Goal: Transaction & Acquisition: Purchase product/service

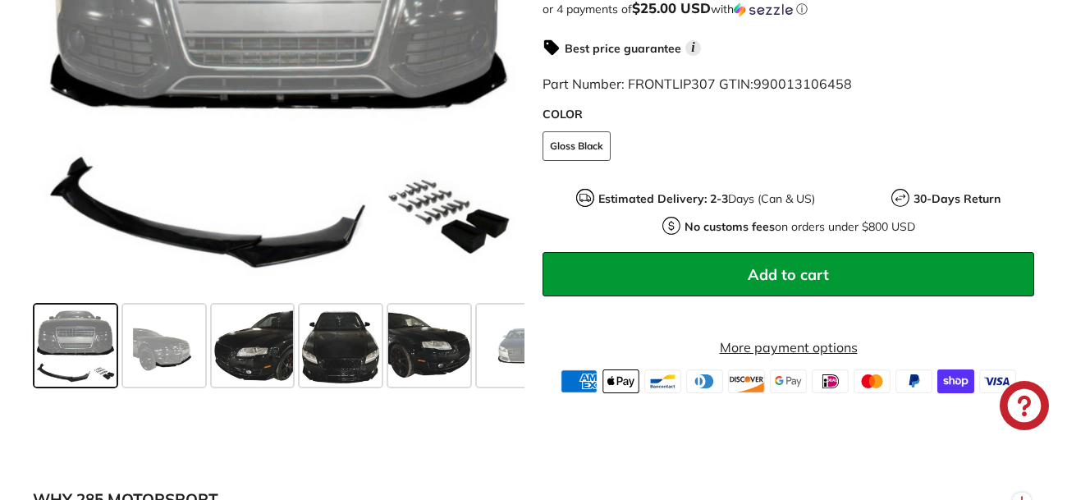
scroll to position [485, 0]
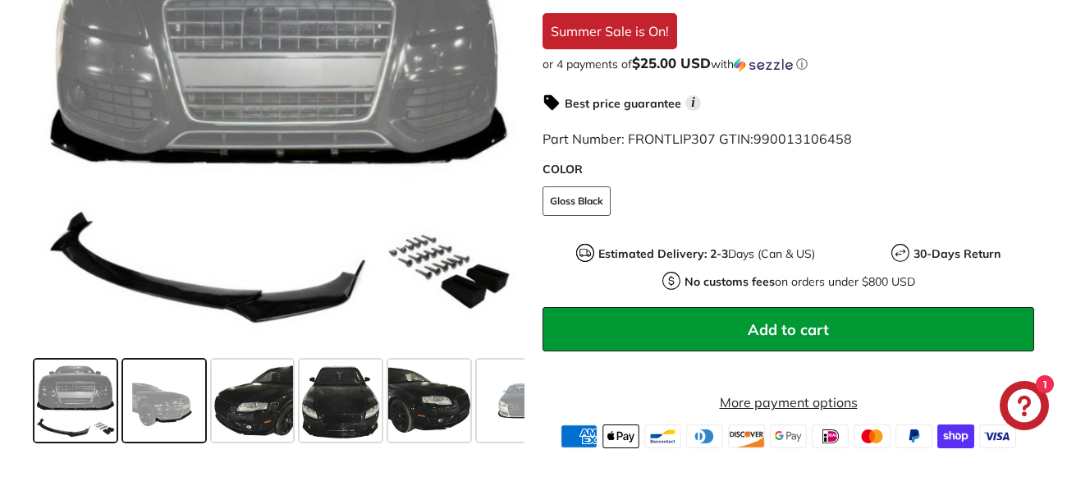
click at [176, 435] on span at bounding box center [164, 400] width 82 height 82
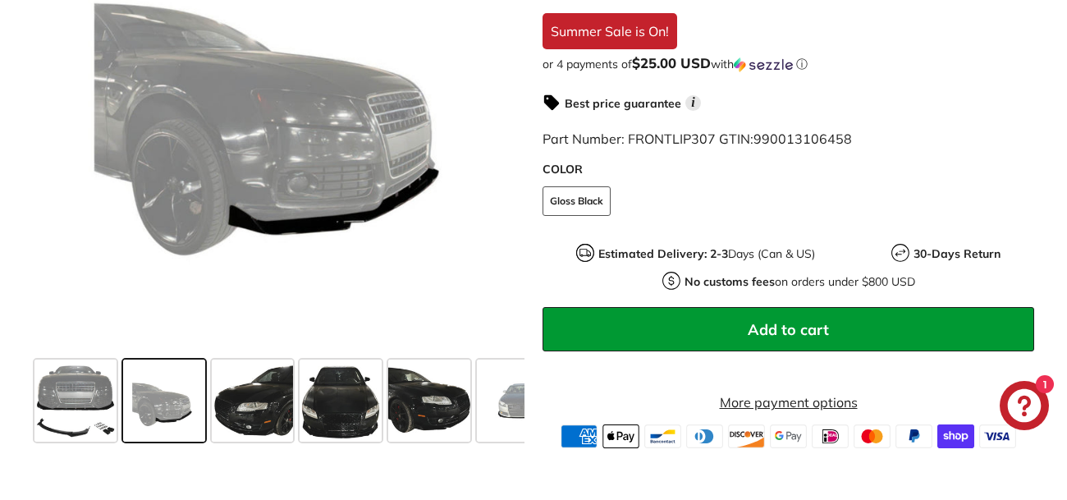
click at [194, 432] on span at bounding box center [164, 400] width 82 height 82
click at [264, 437] on span at bounding box center [253, 400] width 82 height 82
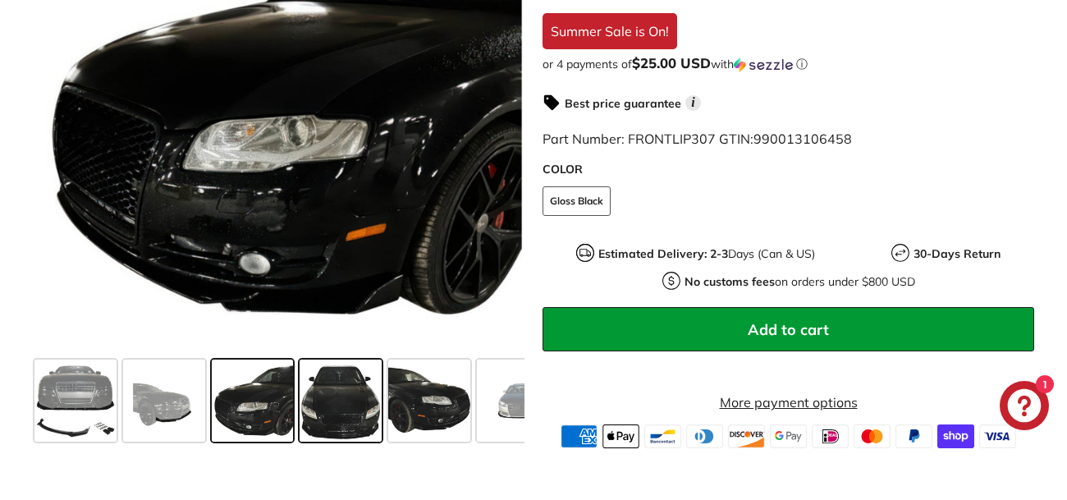
click at [360, 433] on span at bounding box center [341, 400] width 82 height 82
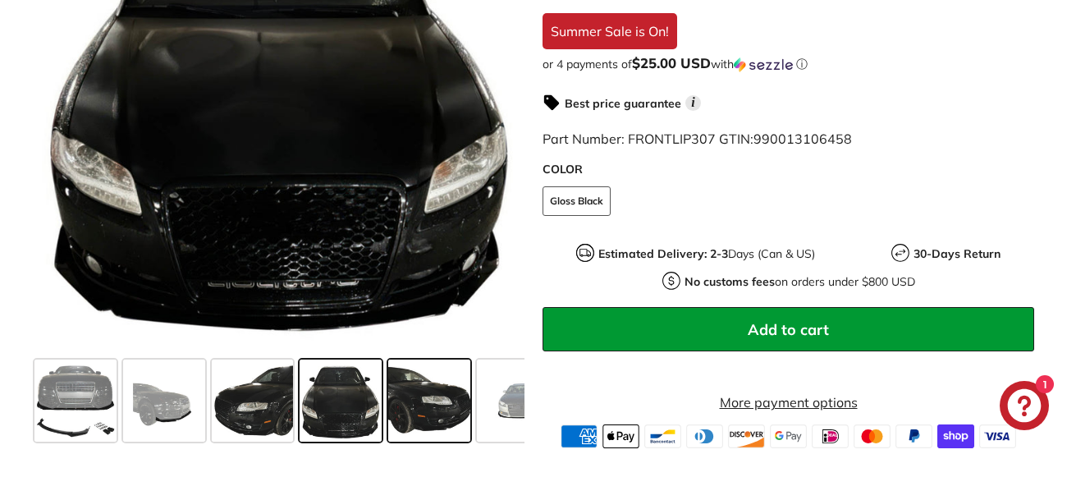
click at [423, 441] on span at bounding box center [429, 400] width 82 height 82
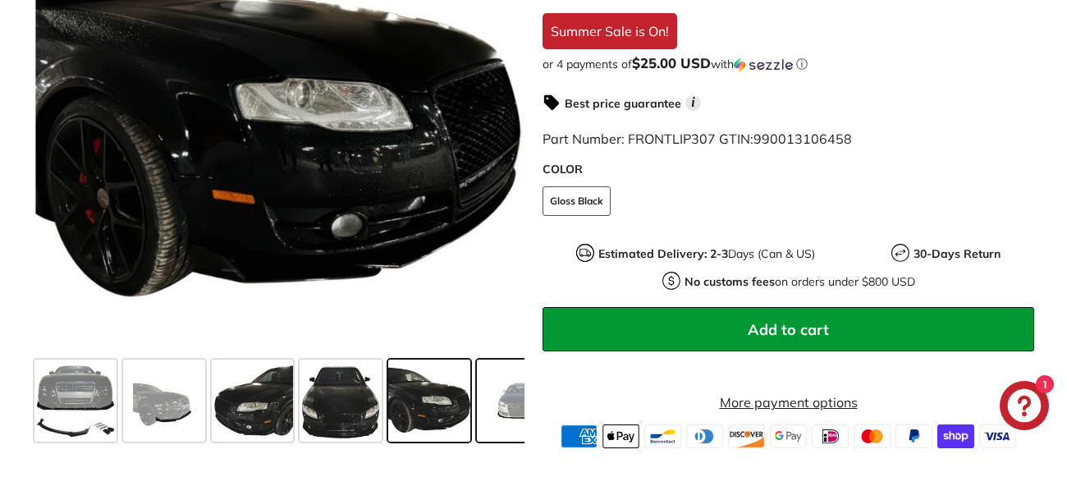
click at [484, 425] on span at bounding box center [518, 400] width 82 height 82
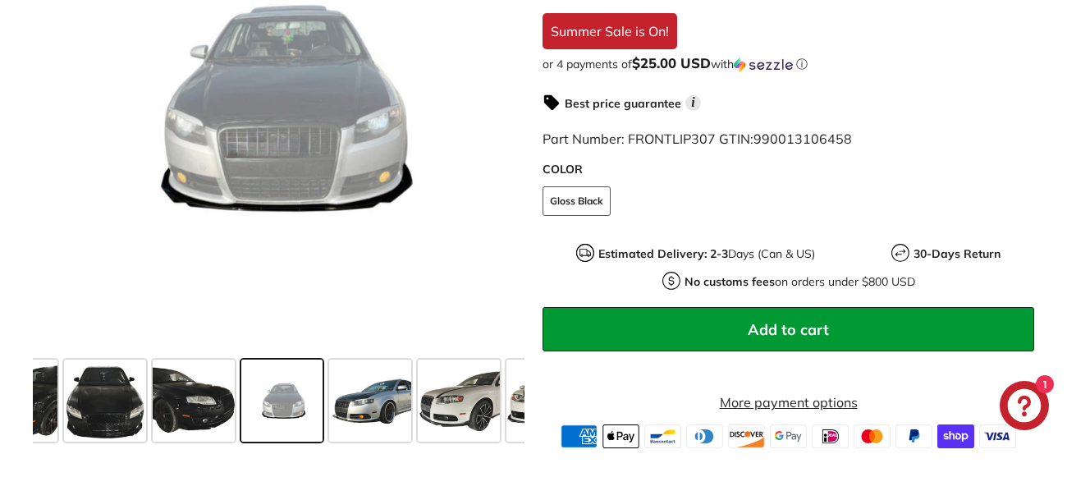
scroll to position [0, 239]
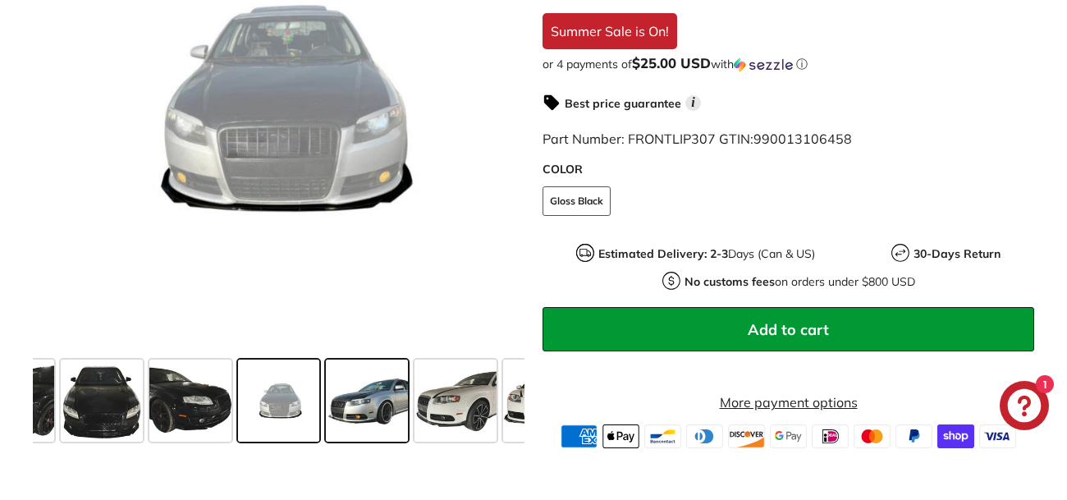
click at [393, 419] on span at bounding box center [367, 400] width 82 height 82
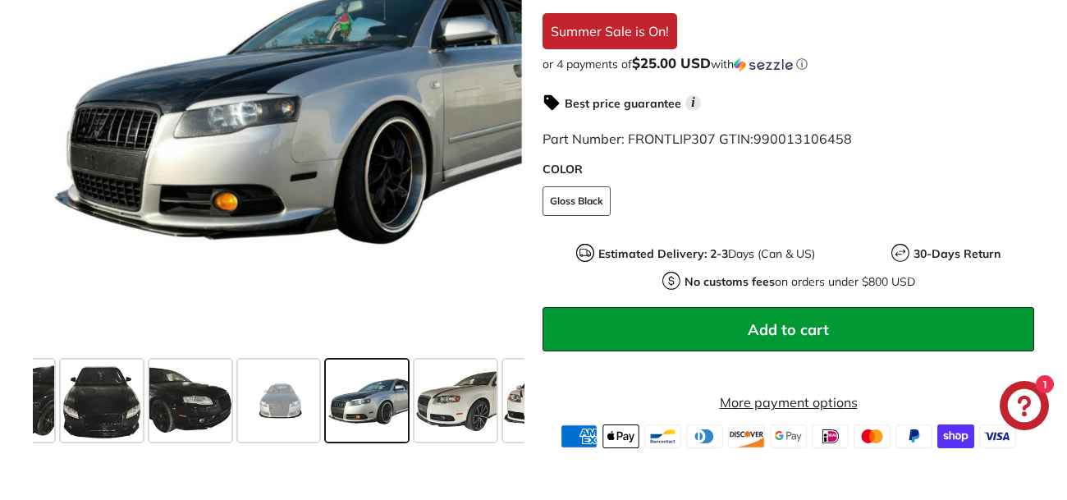
click at [393, 419] on span at bounding box center [367, 400] width 82 height 82
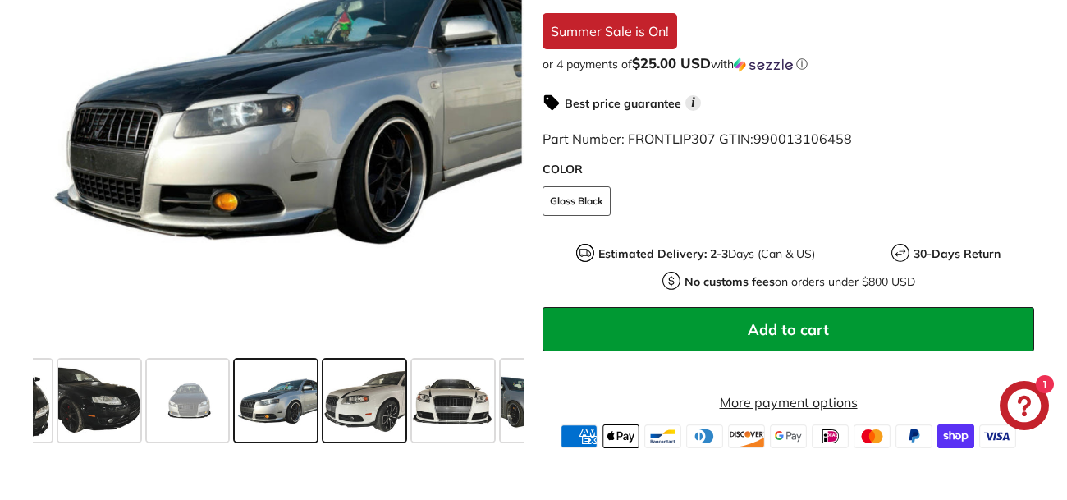
click at [437, 419] on span at bounding box center [453, 400] width 82 height 82
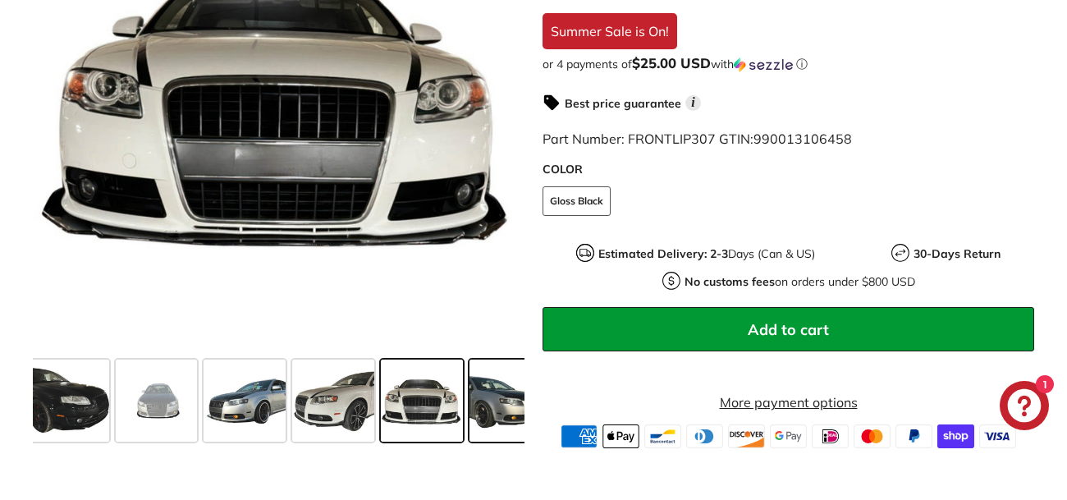
click at [477, 410] on span at bounding box center [510, 400] width 82 height 82
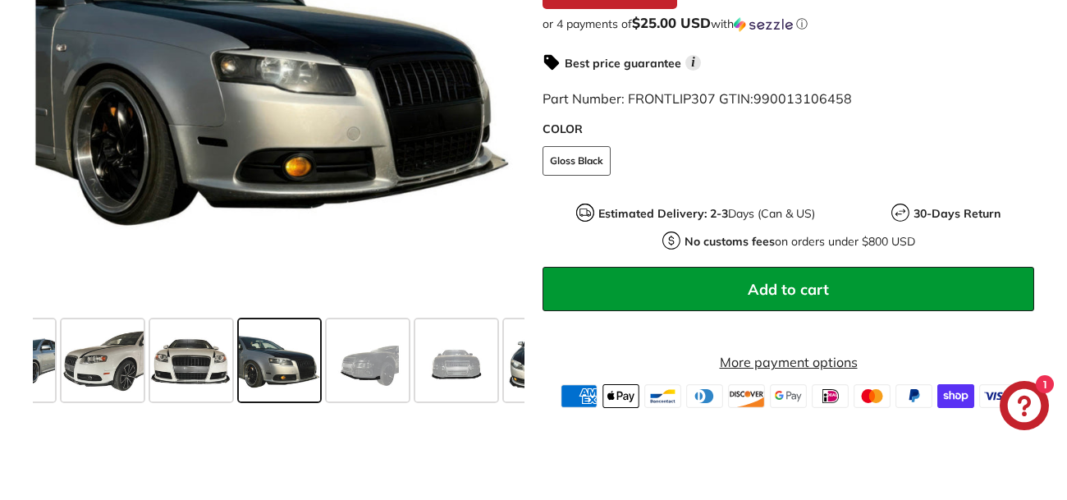
scroll to position [521, 0]
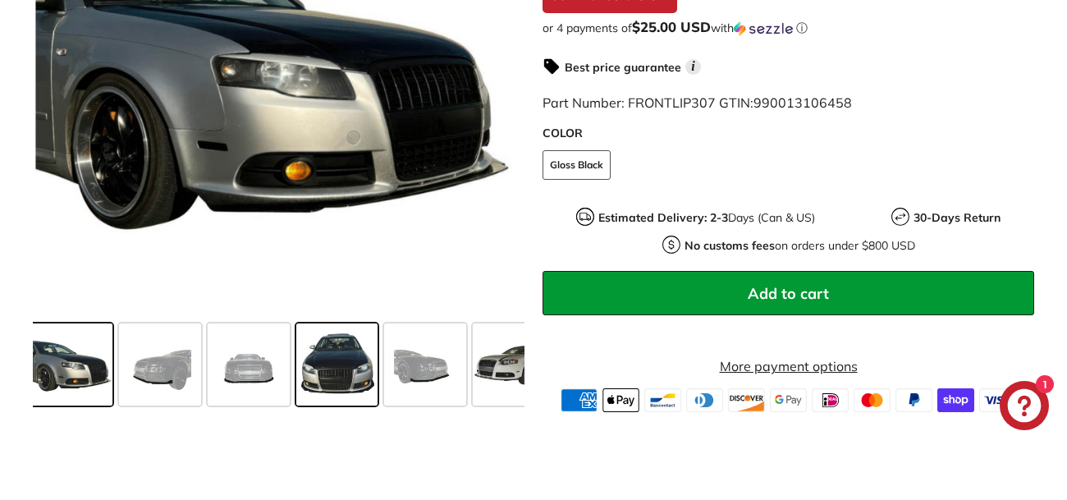
click at [335, 379] on span at bounding box center [337, 364] width 82 height 82
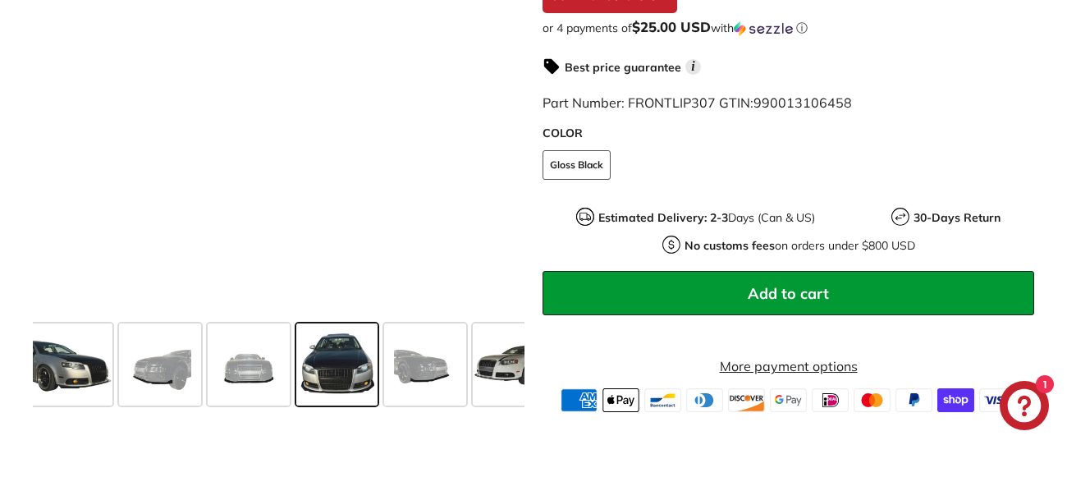
scroll to position [0, 921]
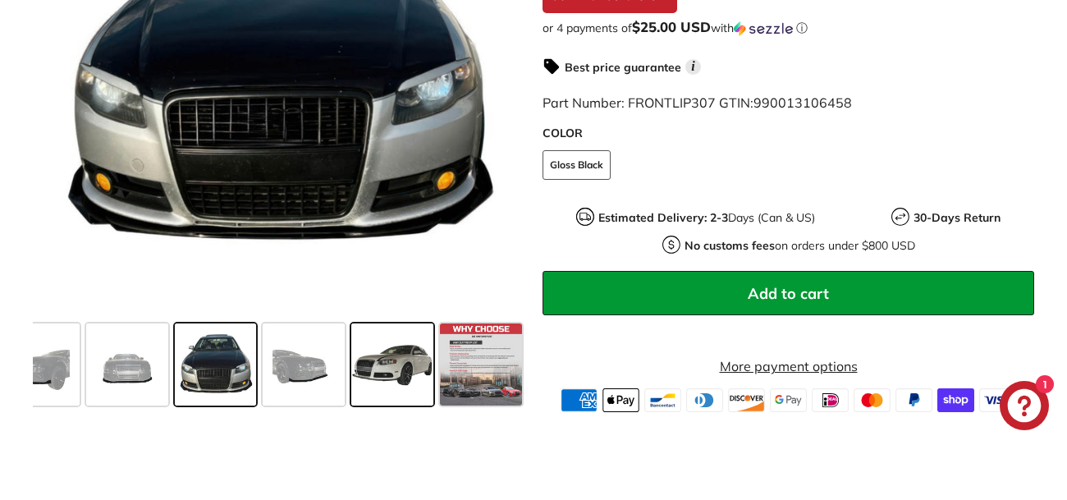
click at [396, 381] on span at bounding box center [392, 364] width 82 height 82
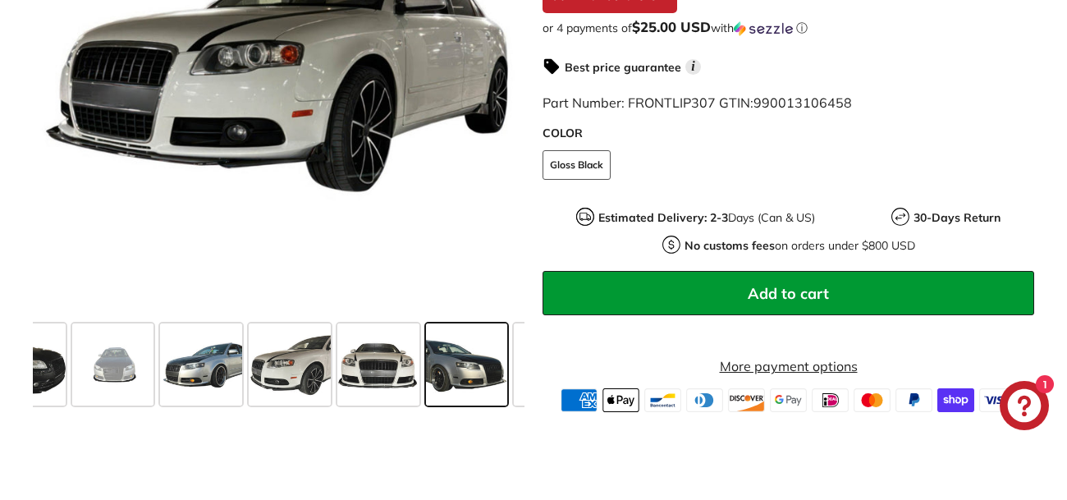
scroll to position [0, 384]
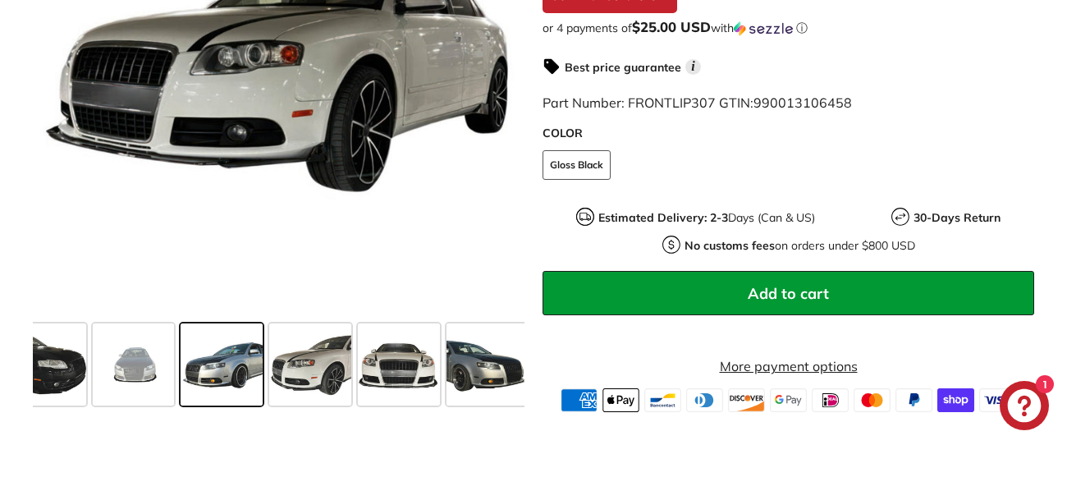
click at [226, 382] on span at bounding box center [222, 364] width 82 height 82
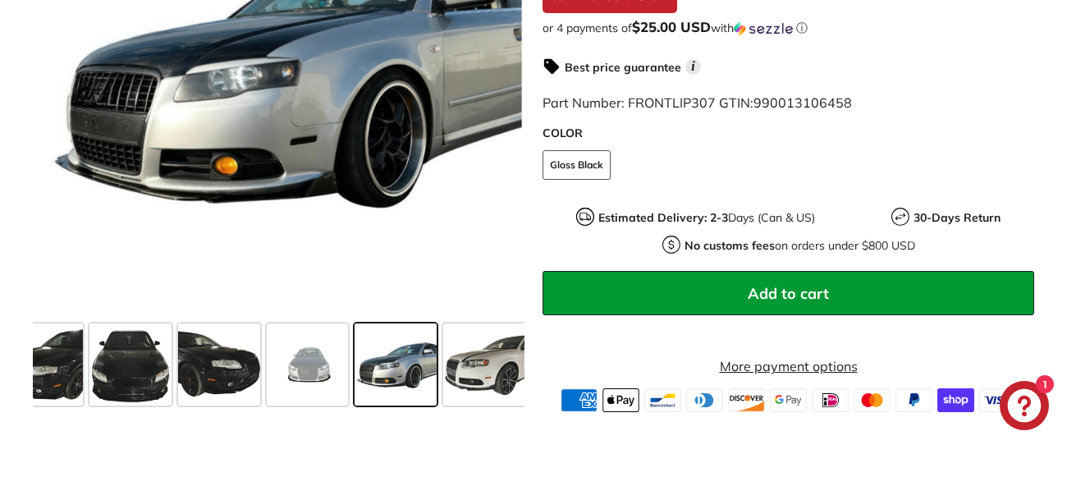
scroll to position [0, 210]
click at [321, 370] on span at bounding box center [308, 364] width 82 height 82
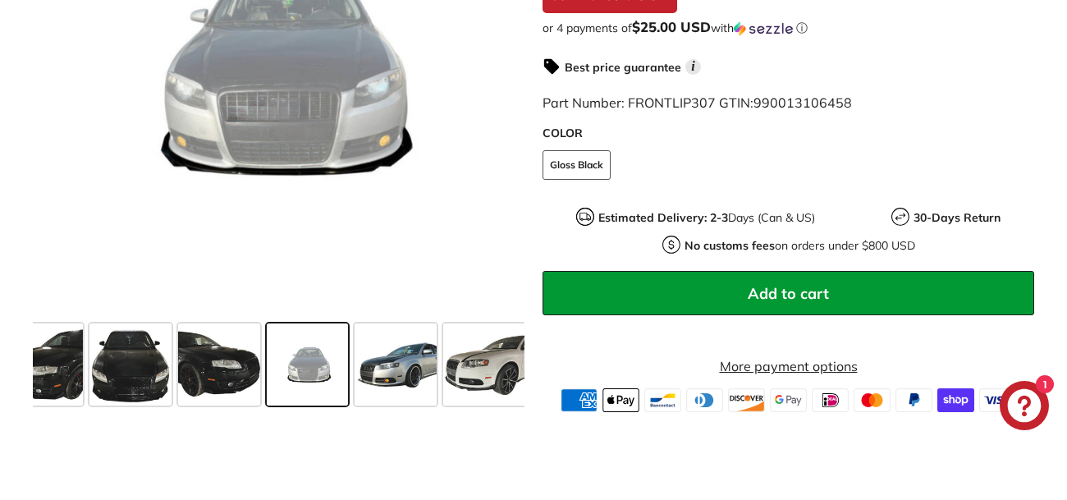
scroll to position [0, 0]
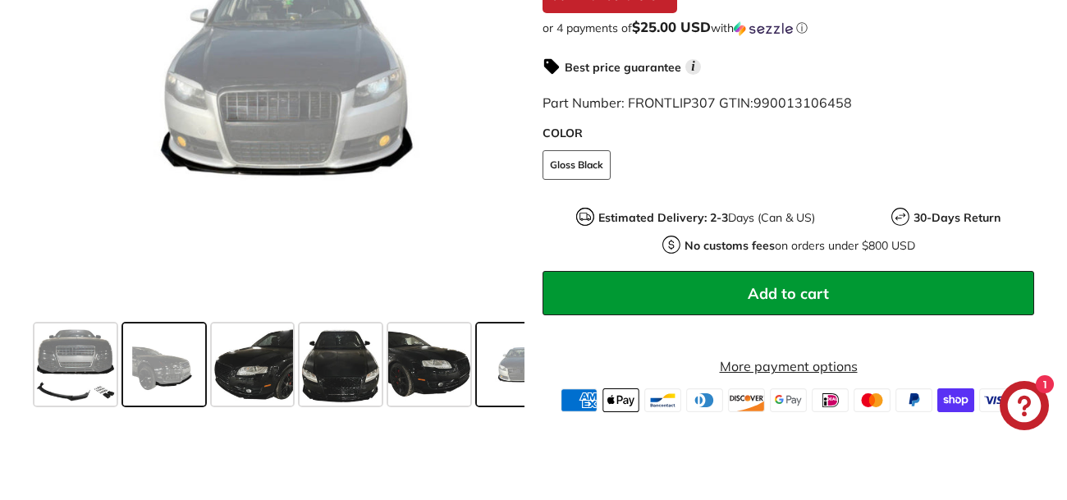
click at [180, 384] on span at bounding box center [164, 364] width 82 height 82
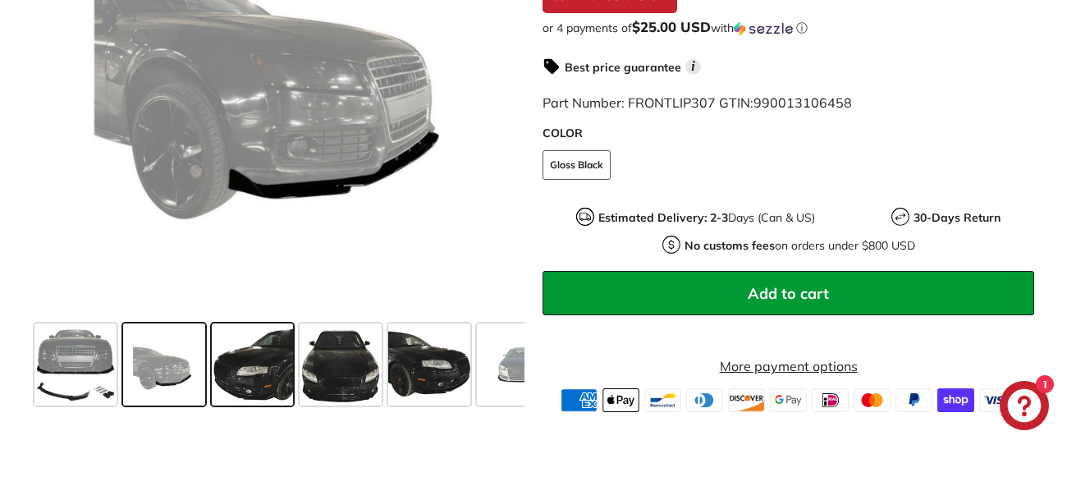
click at [263, 402] on span at bounding box center [253, 364] width 82 height 82
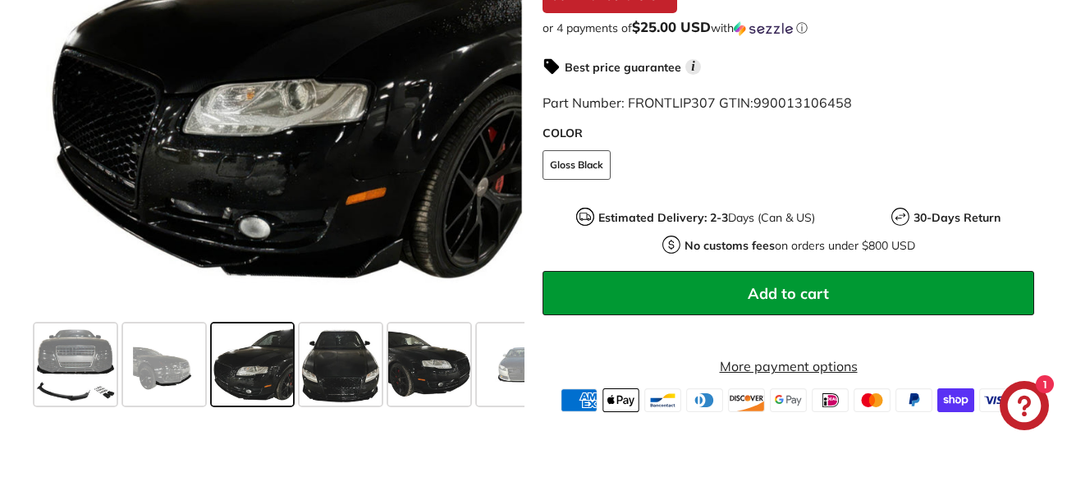
click at [290, 400] on span at bounding box center [253, 364] width 82 height 82
click at [329, 399] on span at bounding box center [341, 364] width 82 height 82
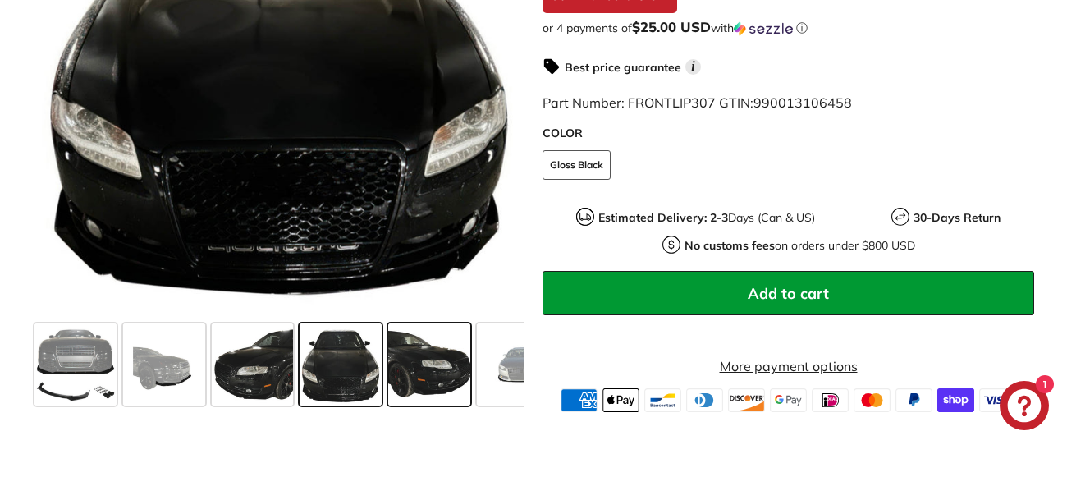
click at [420, 389] on span at bounding box center [429, 364] width 82 height 82
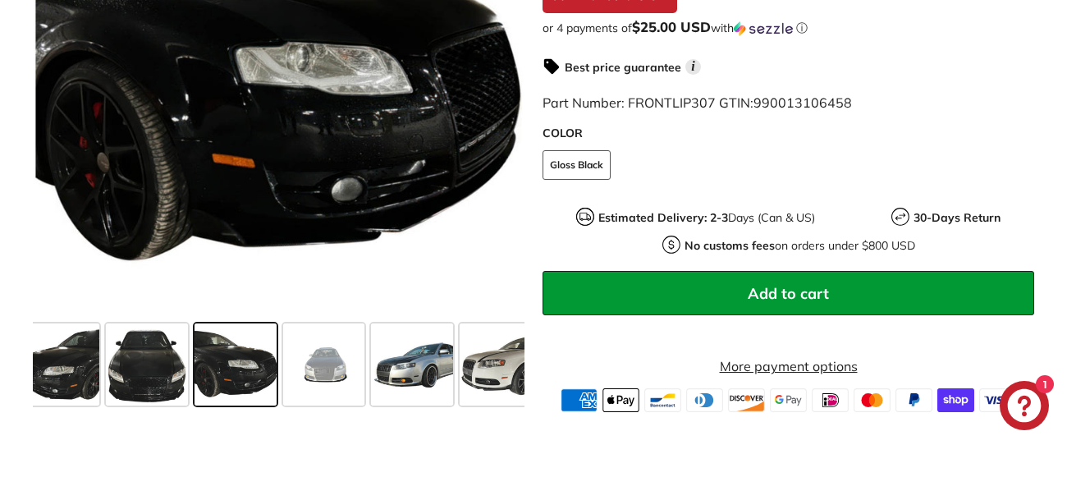
scroll to position [0, 237]
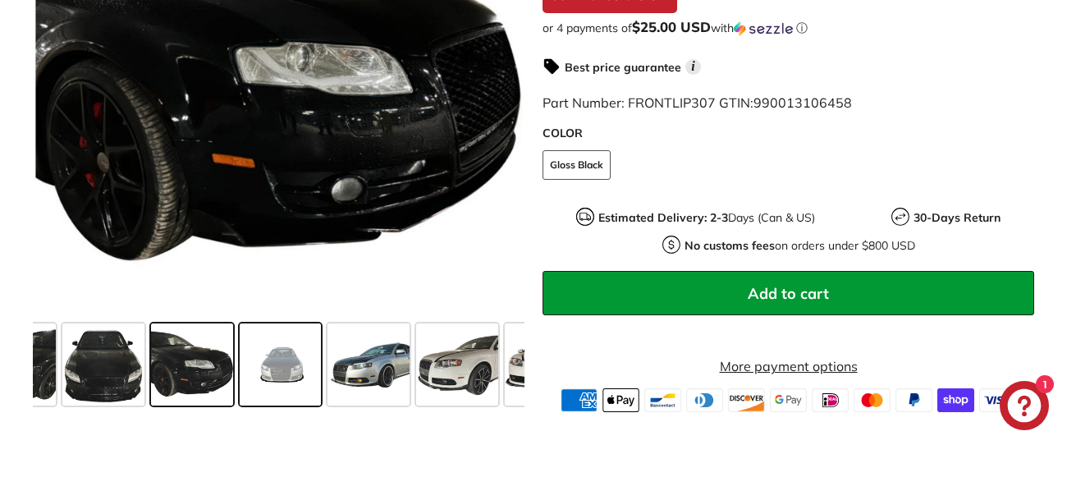
click at [277, 387] on span at bounding box center [281, 364] width 82 height 82
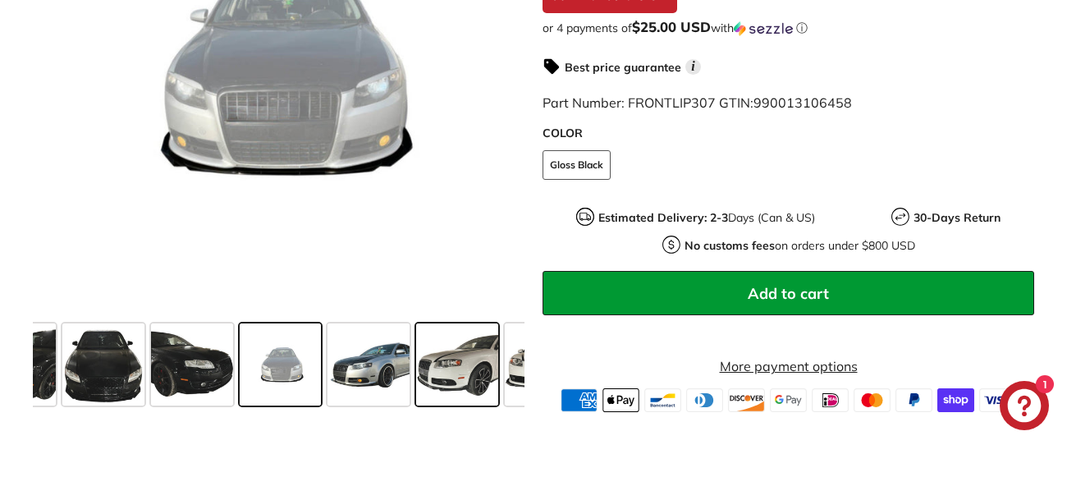
click at [420, 389] on span at bounding box center [457, 364] width 82 height 82
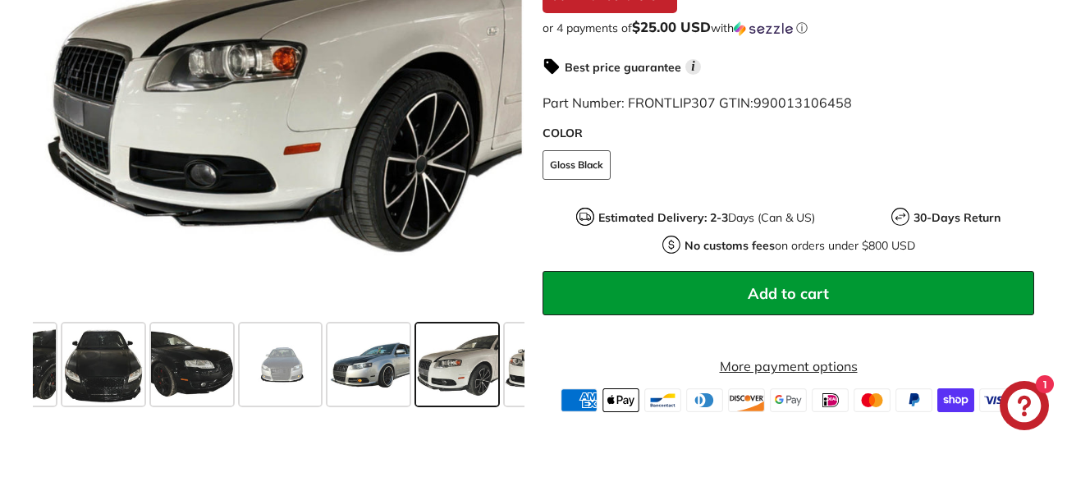
scroll to position [0, 415]
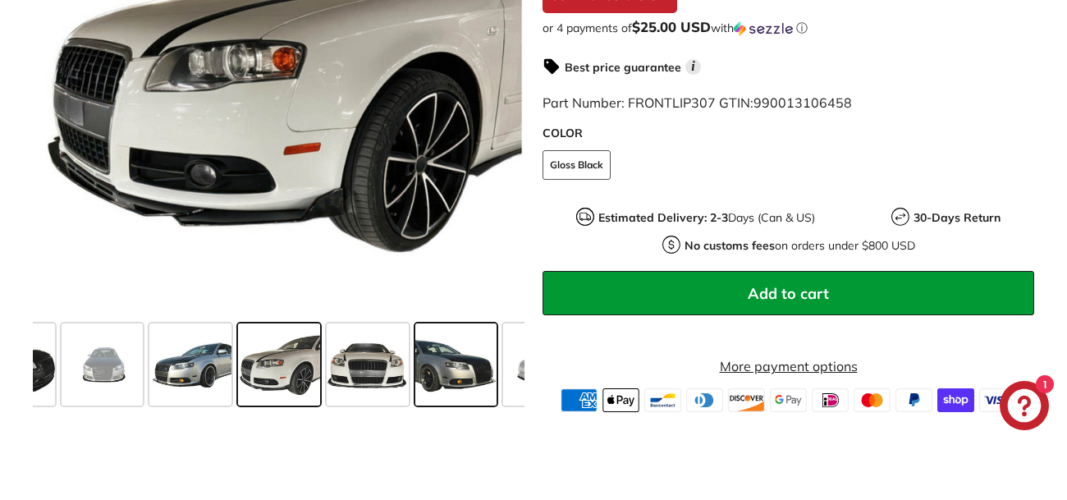
click at [460, 387] on span at bounding box center [456, 364] width 82 height 82
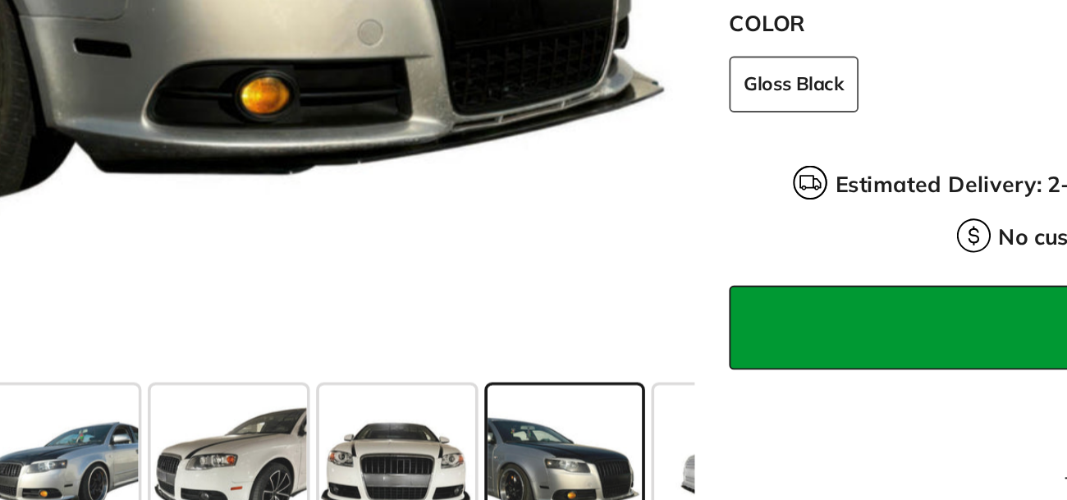
scroll to position [521, 0]
